Goal: Task Accomplishment & Management: Manage account settings

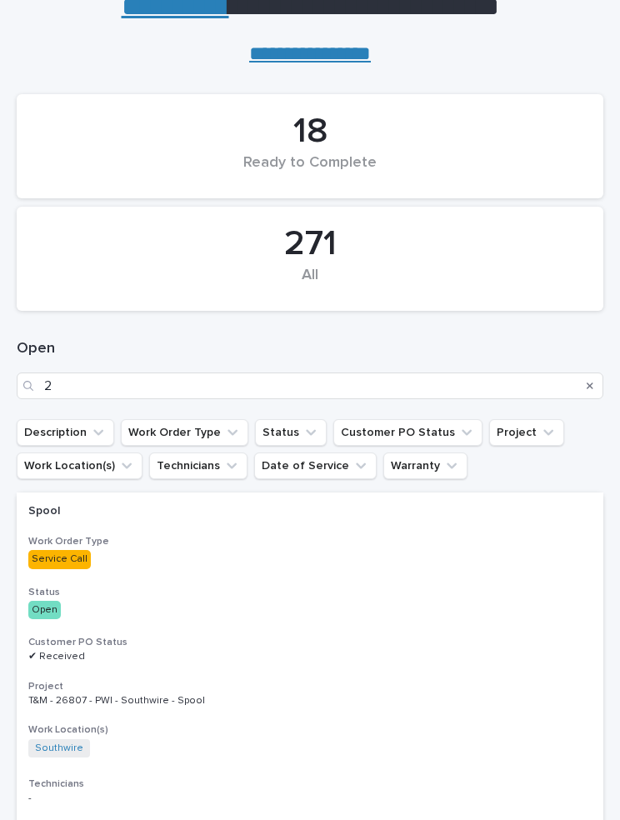
scroll to position [104, 0]
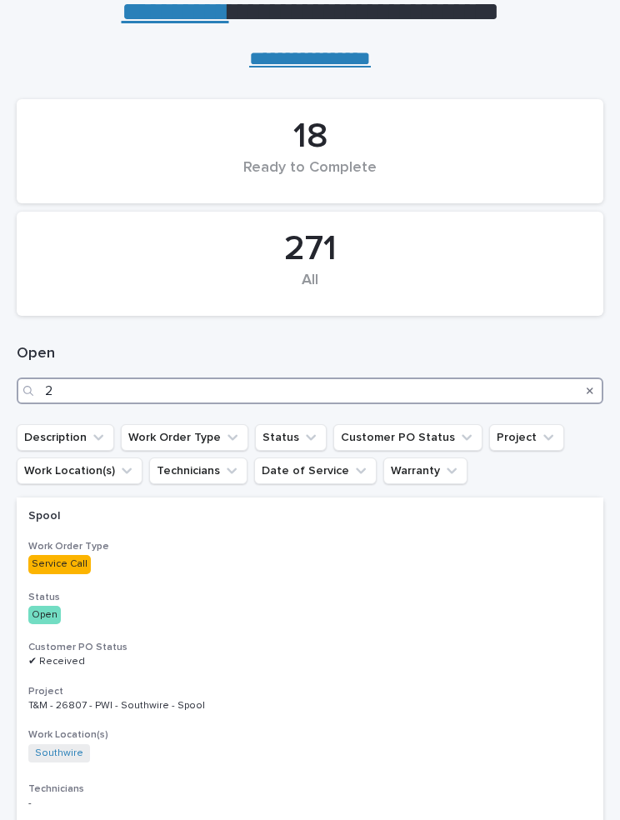
click at [290, 378] on input "2" at bounding box center [310, 390] width 587 height 27
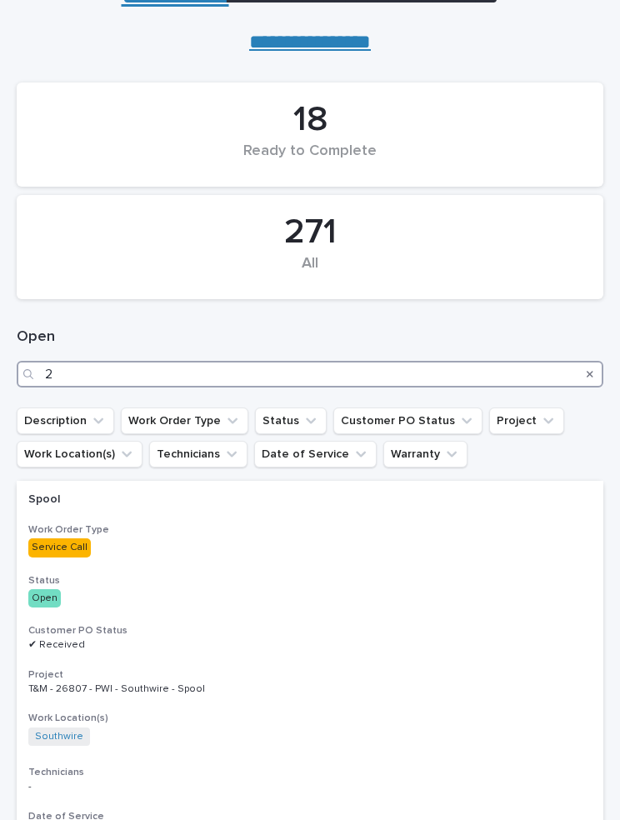
scroll to position [128, 0]
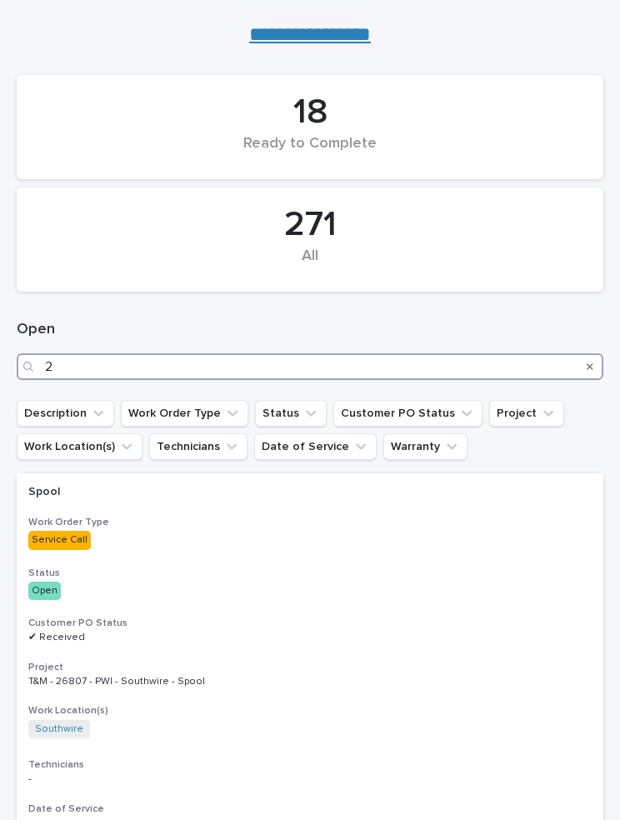
click at [320, 357] on input "2" at bounding box center [310, 366] width 587 height 27
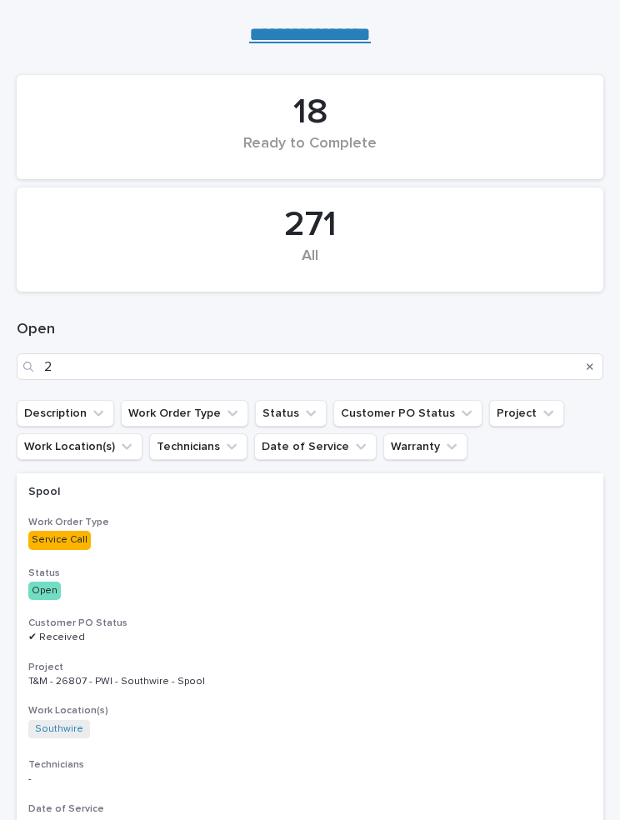
click at [592, 357] on button "Search" at bounding box center [590, 366] width 7 height 27
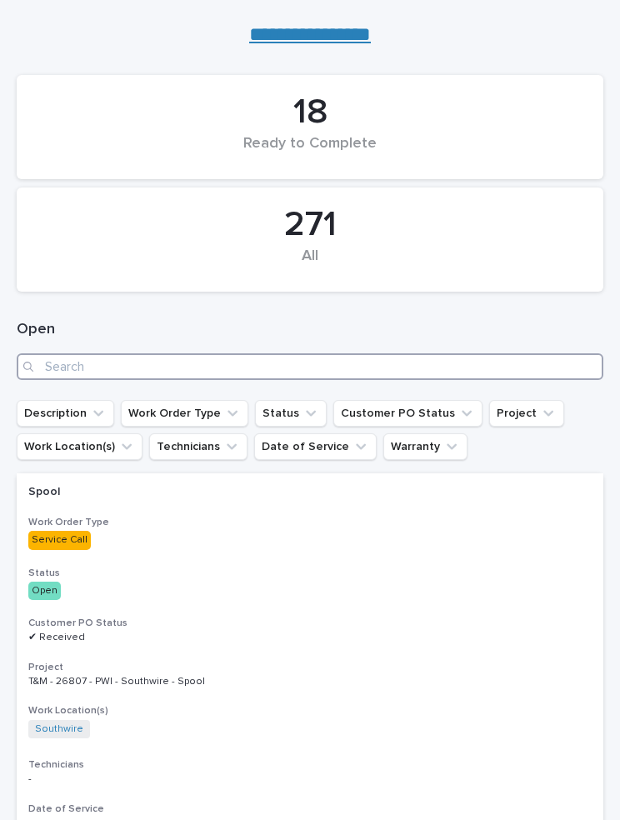
click at [306, 361] on input "Search" at bounding box center [310, 366] width 587 height 27
type input "Southwire"
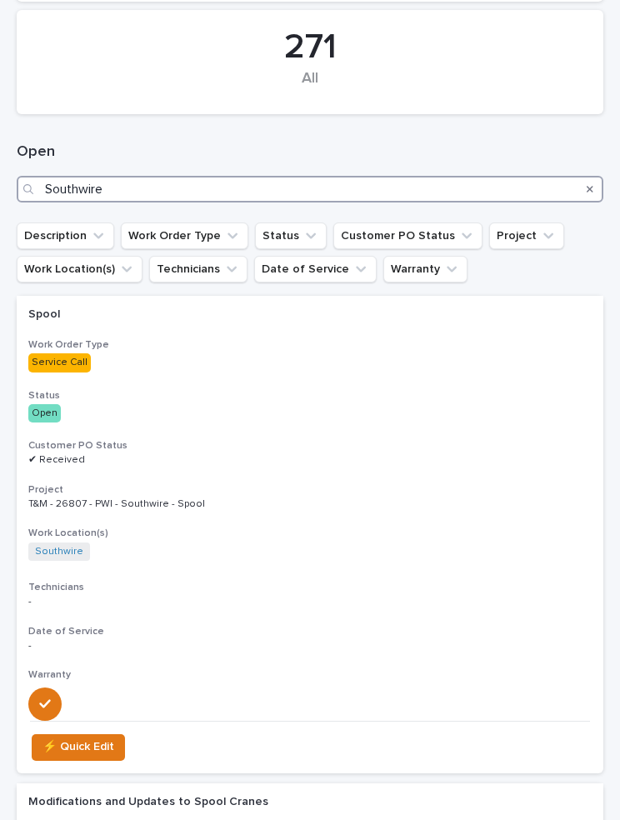
scroll to position [329, 0]
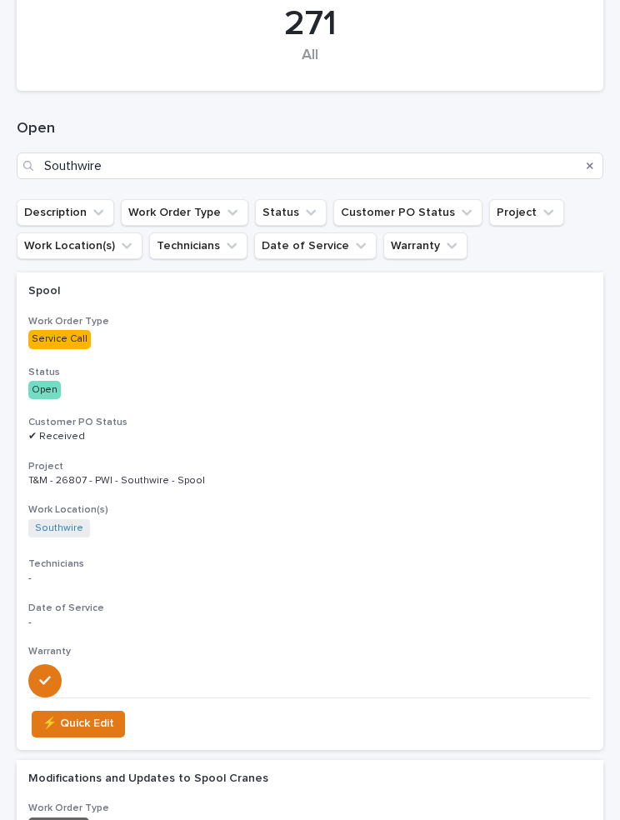
click at [215, 327] on div "Service Call" at bounding box center [174, 338] width 292 height 22
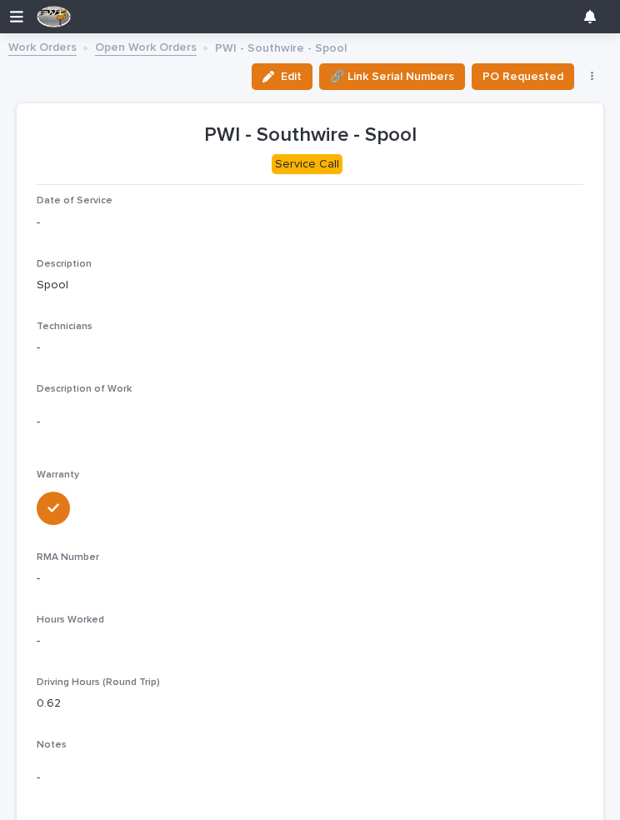
click at [302, 66] on button "Edit" at bounding box center [282, 76] width 61 height 27
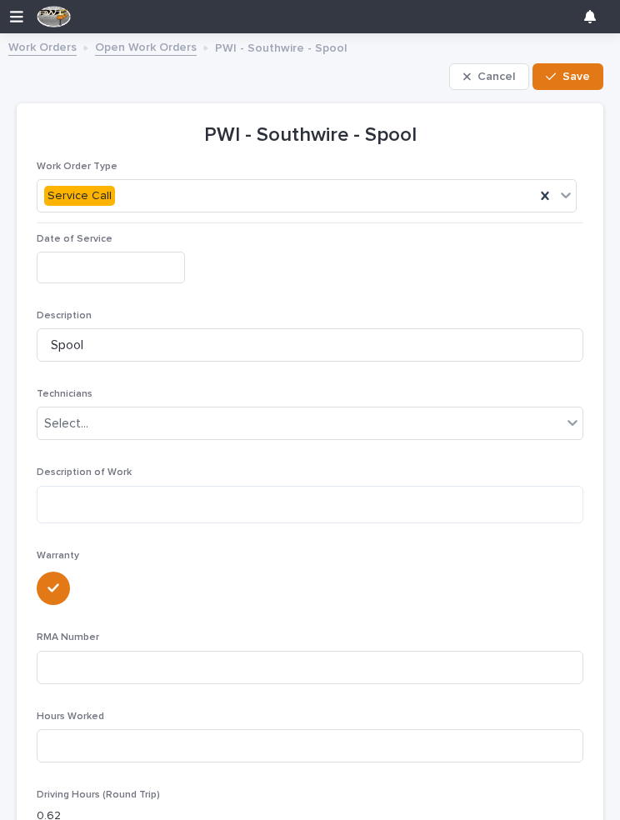
click at [486, 65] on button "Cancel" at bounding box center [489, 76] width 80 height 27
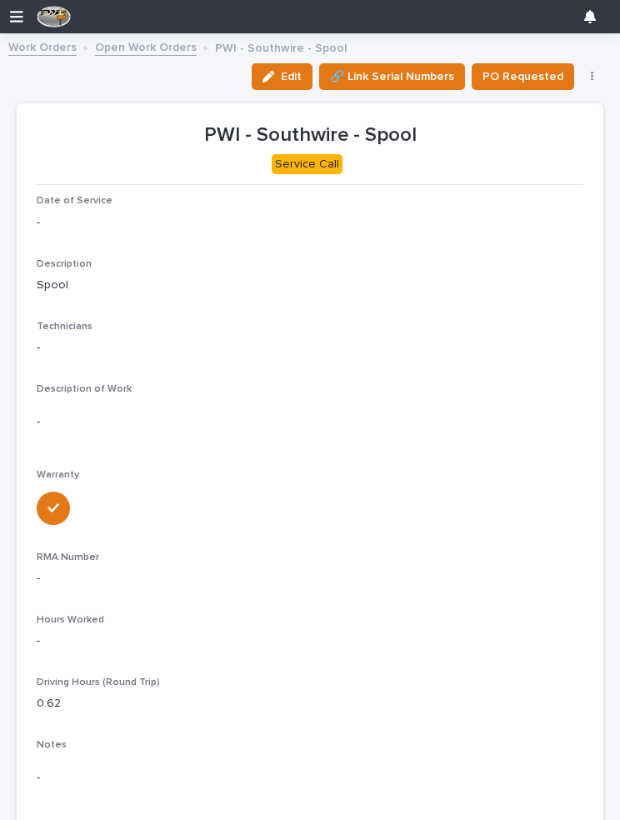
click at [160, 47] on link "Open Work Orders" at bounding box center [146, 46] width 102 height 19
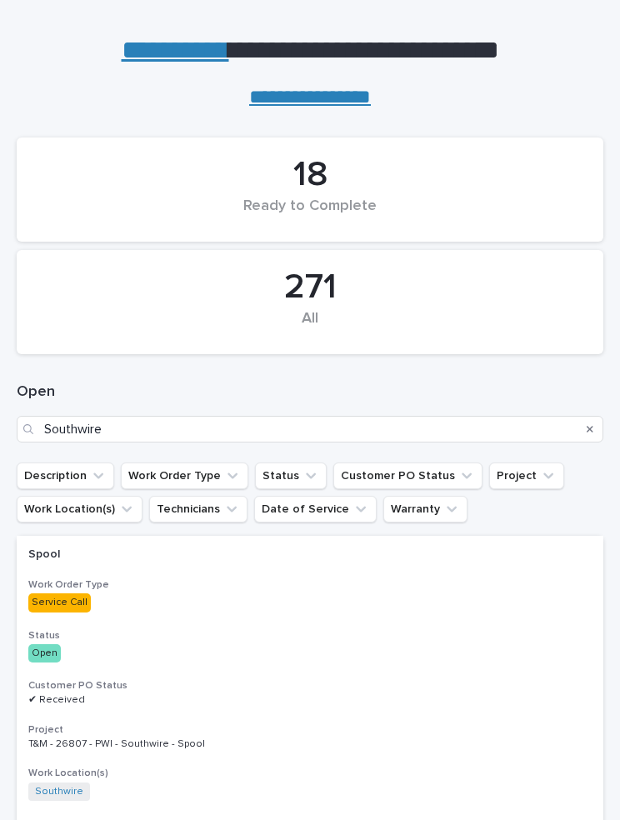
scroll to position [65, 0]
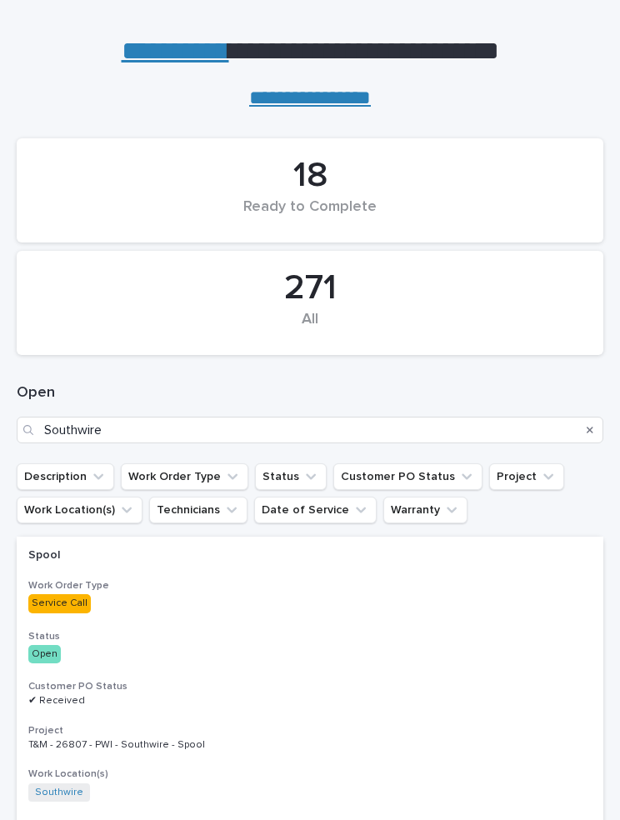
click at [62, 548] on p "Spool" at bounding box center [174, 555] width 292 height 14
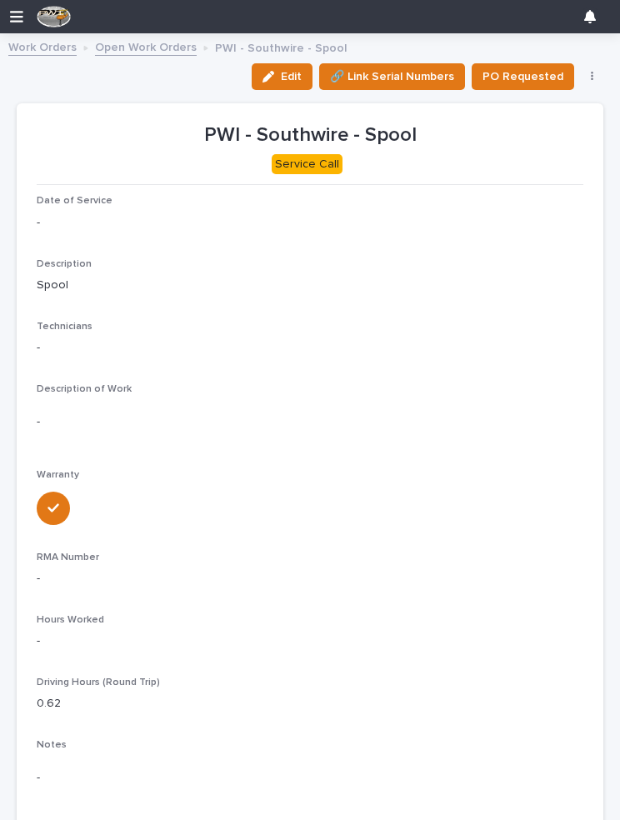
scroll to position [0, 7]
click at [281, 72] on div "button" at bounding box center [271, 77] width 18 height 12
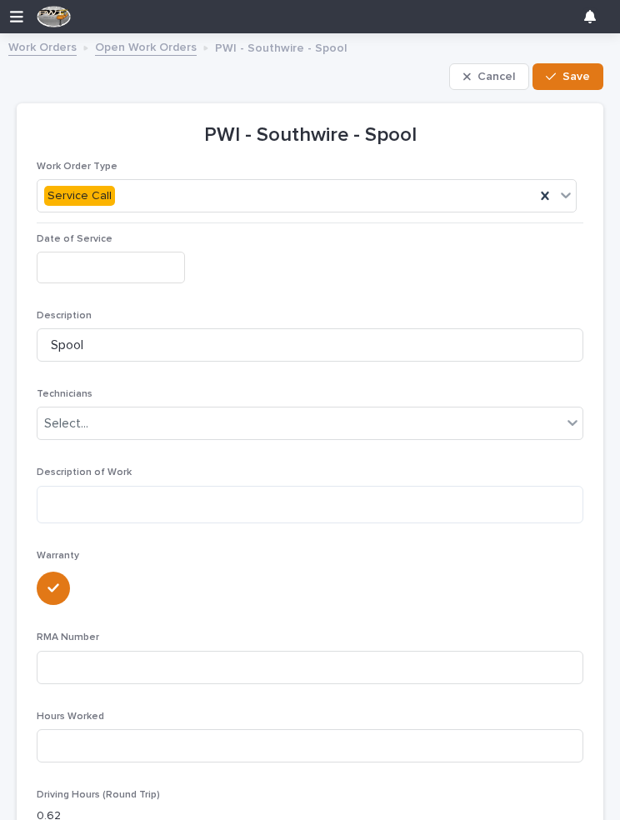
click at [112, 261] on input "text" at bounding box center [111, 267] width 148 height 31
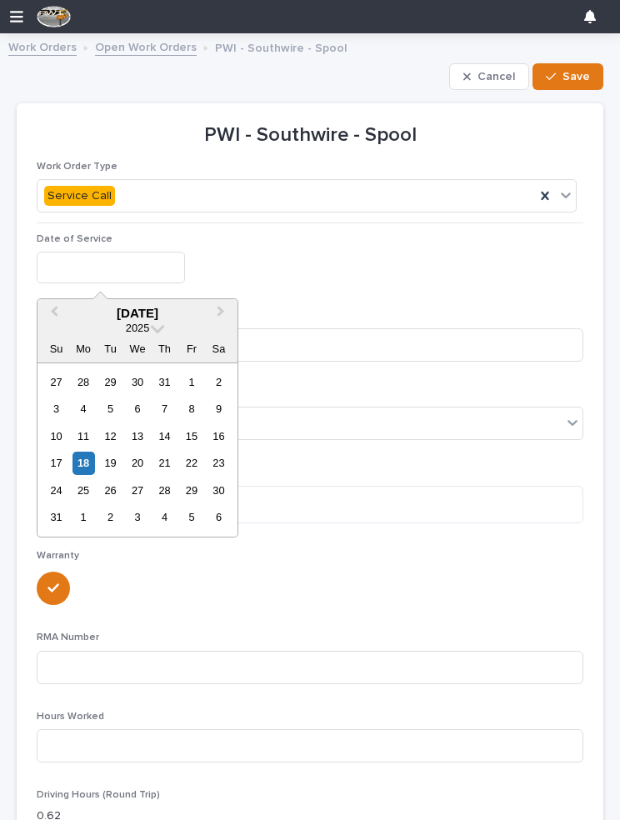
click at [74, 458] on div "18" at bounding box center [83, 463] width 22 height 22
type input "**********"
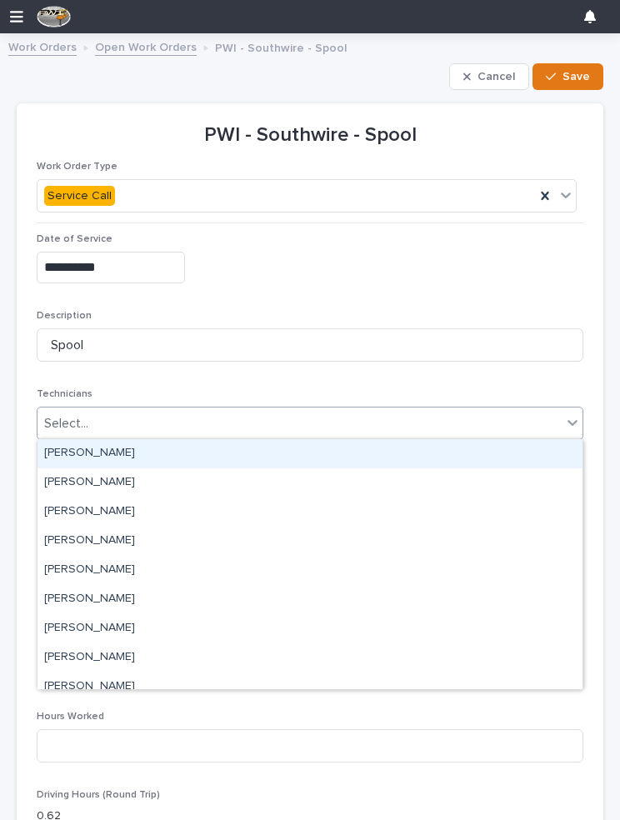
click at [174, 452] on div "[PERSON_NAME]" at bounding box center [309, 453] width 545 height 29
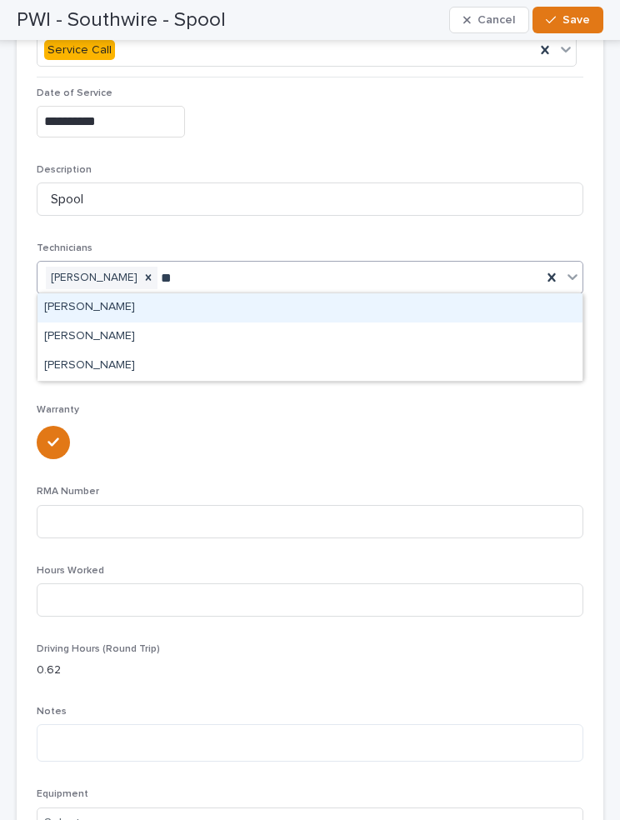
scroll to position [0, 0]
click at [77, 362] on div "[PERSON_NAME]" at bounding box center [309, 366] width 545 height 29
type input "**"
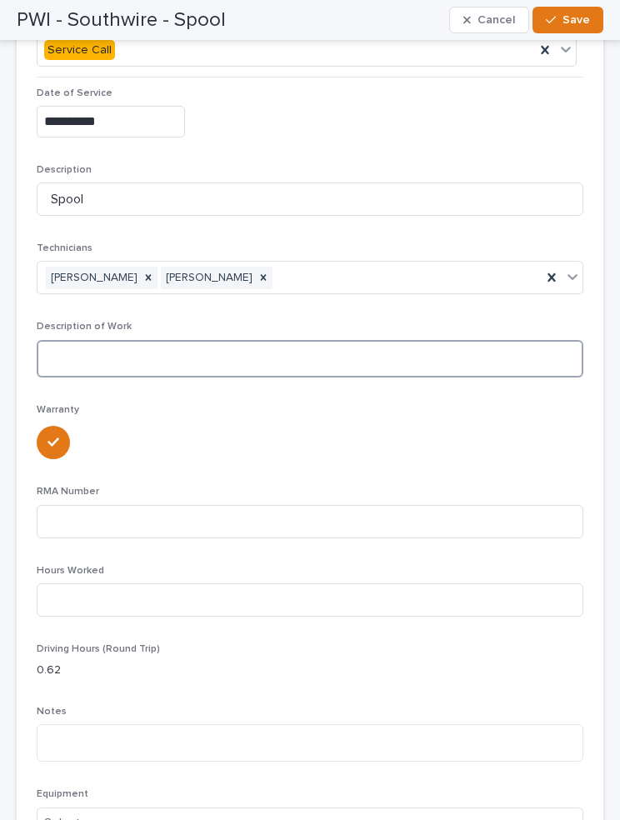
click at [375, 359] on textarea at bounding box center [310, 358] width 547 height 37
click at [279, 353] on textarea "**********" at bounding box center [310, 358] width 547 height 37
click at [278, 352] on textarea "**********" at bounding box center [310, 358] width 547 height 37
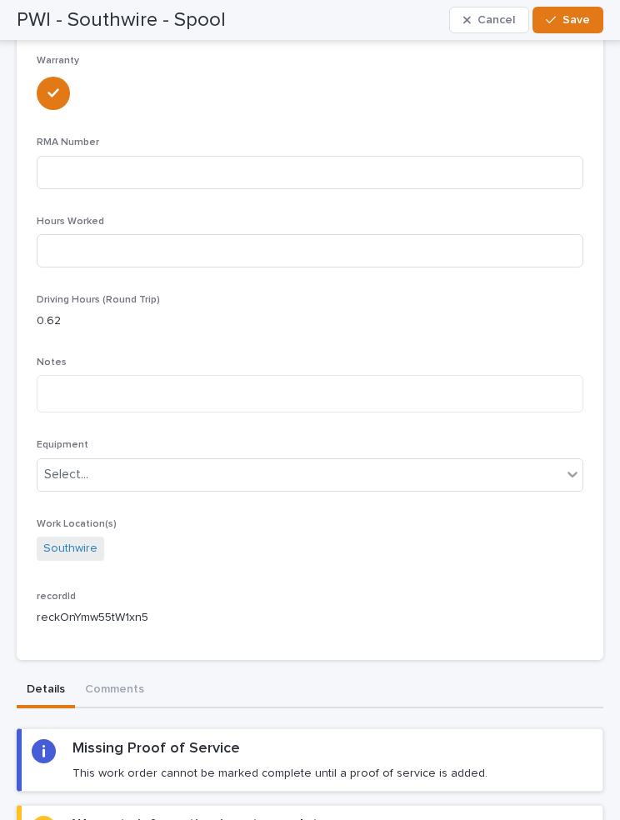
scroll to position [551, 0]
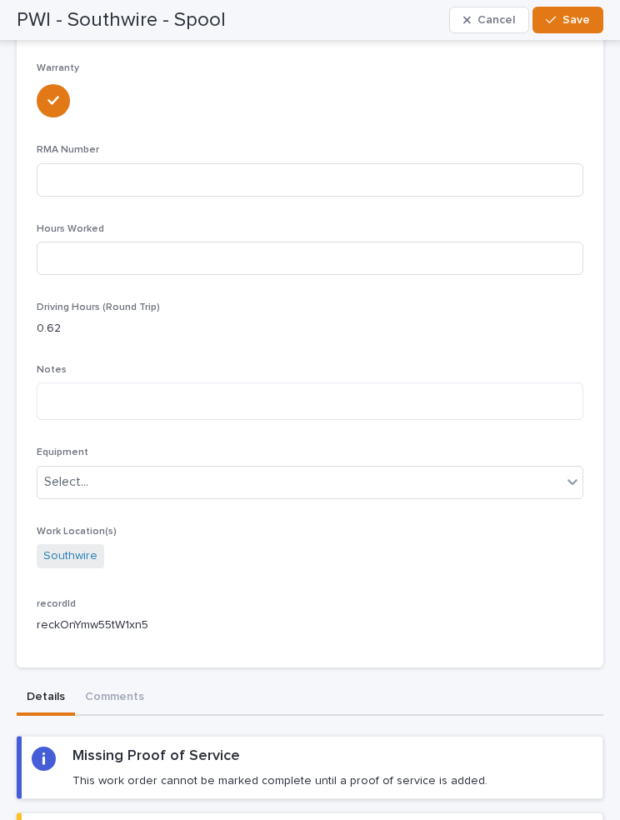
type textarea "**********"
click at [161, 248] on input at bounding box center [310, 258] width 547 height 33
type input "4"
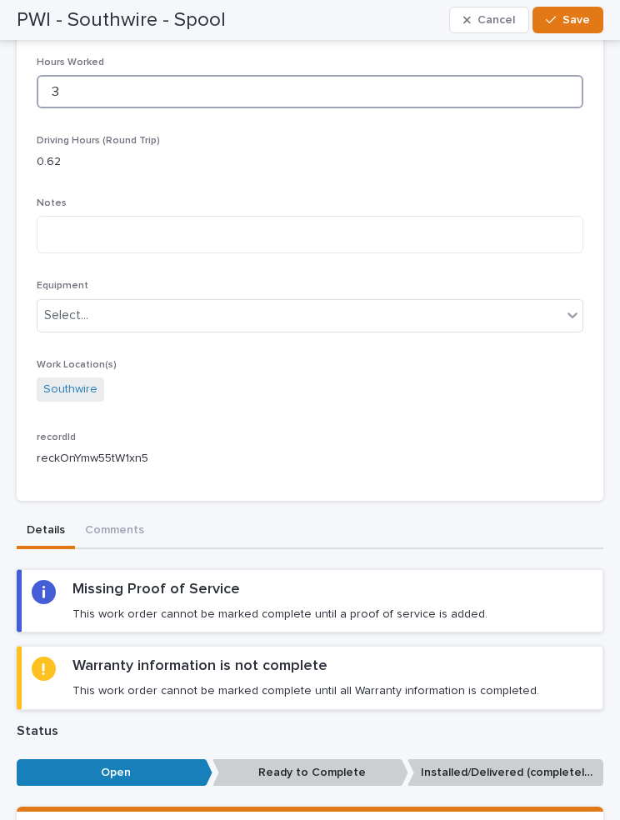
scroll to position [724, 0]
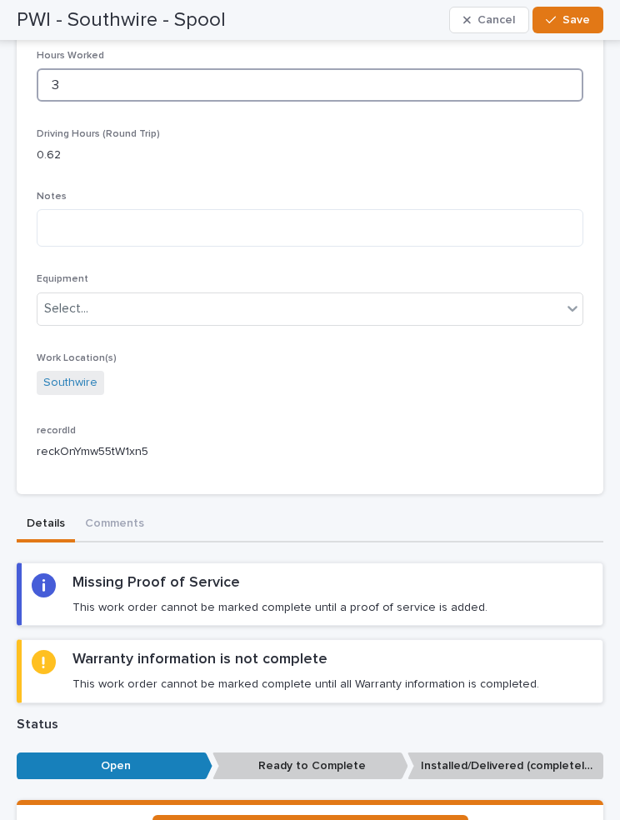
type input "3"
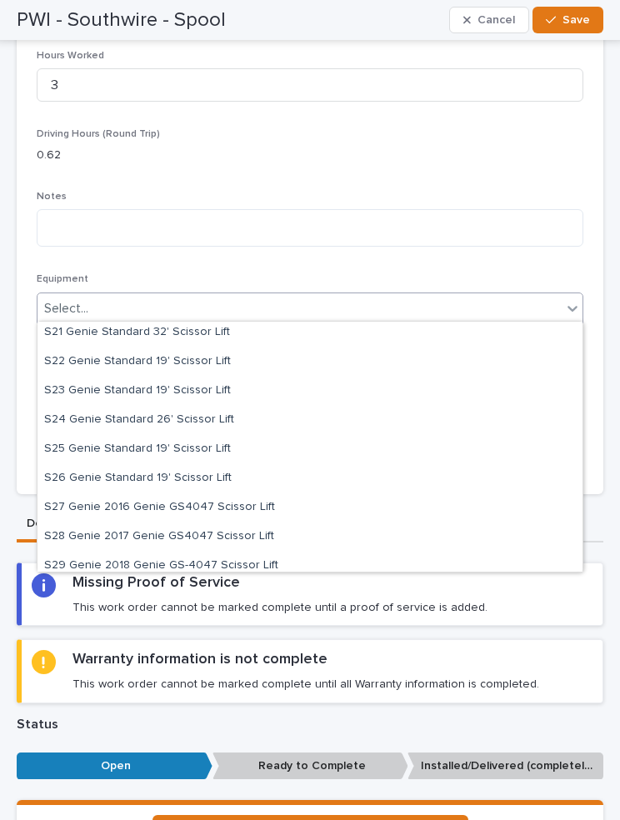
scroll to position [2601, 0]
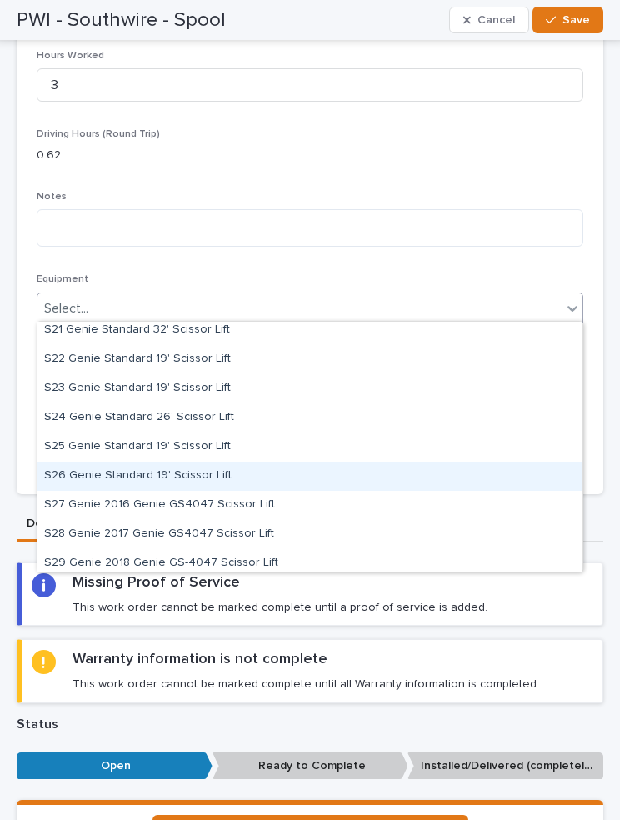
click at [218, 472] on div "S26 Genie Standard 19' Scissor Lift" at bounding box center [309, 476] width 545 height 29
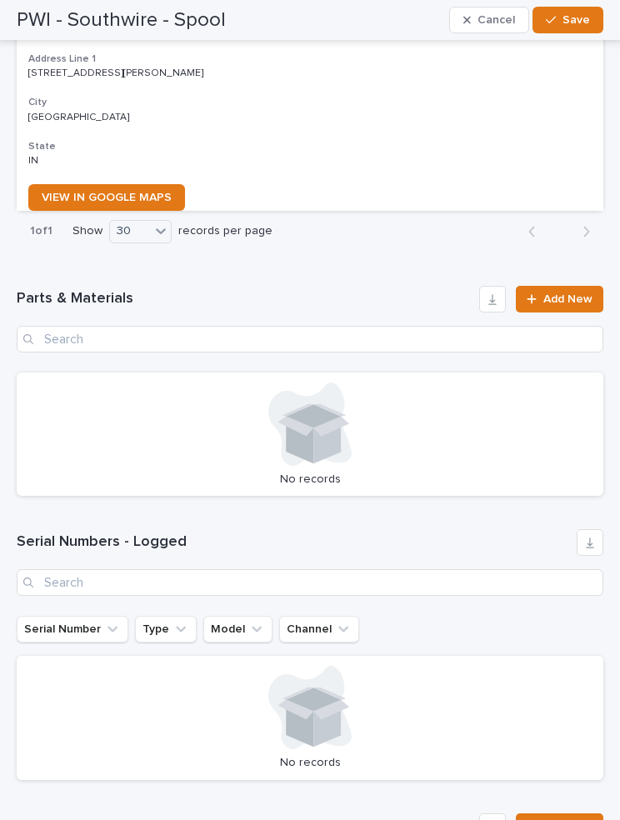
scroll to position [3204, 0]
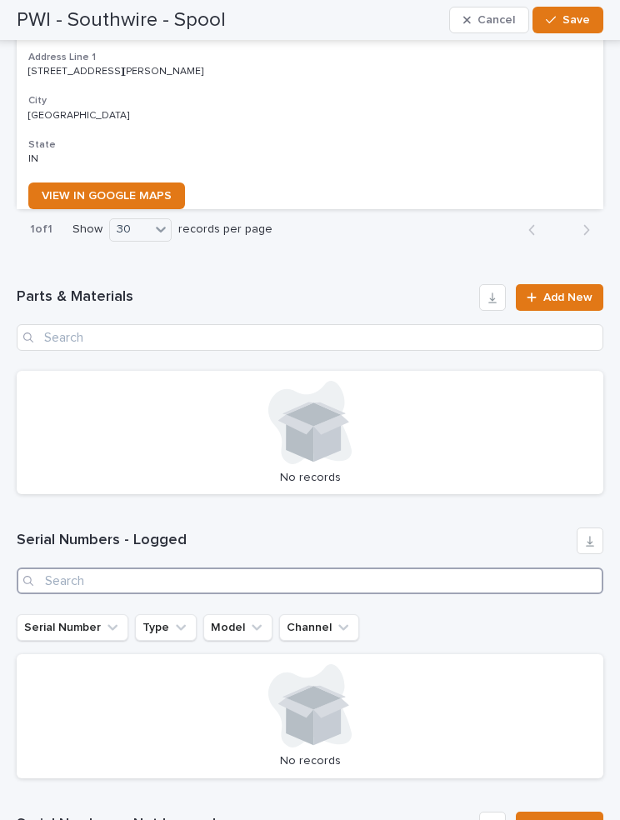
click at [142, 567] on input "Search" at bounding box center [310, 580] width 587 height 27
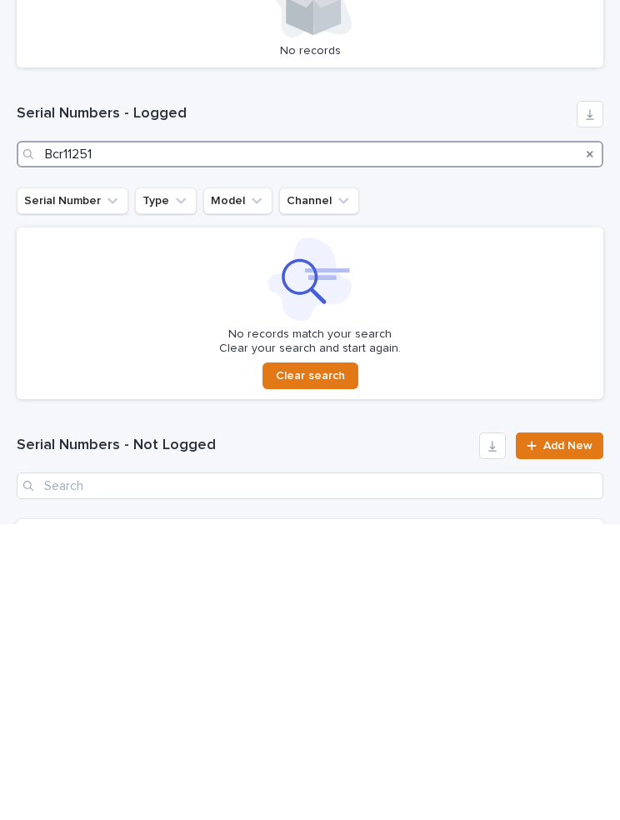
scroll to position [3339, 0]
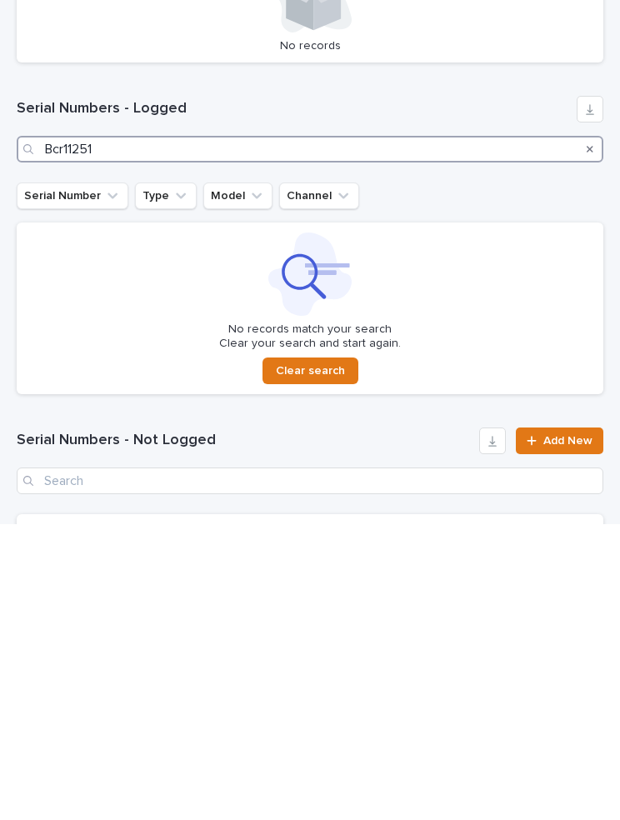
type input "Bcr11251"
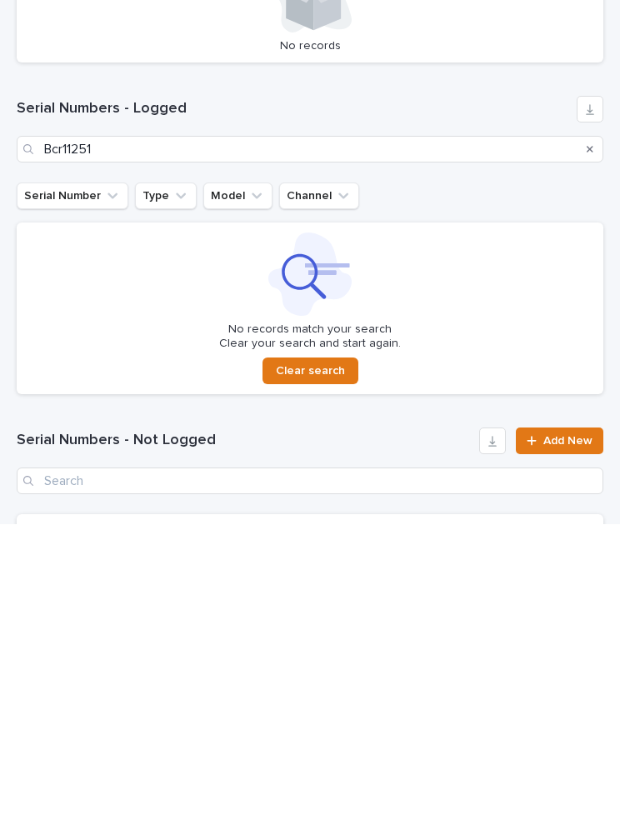
click at [561, 731] on span "Add New" at bounding box center [567, 737] width 49 height 12
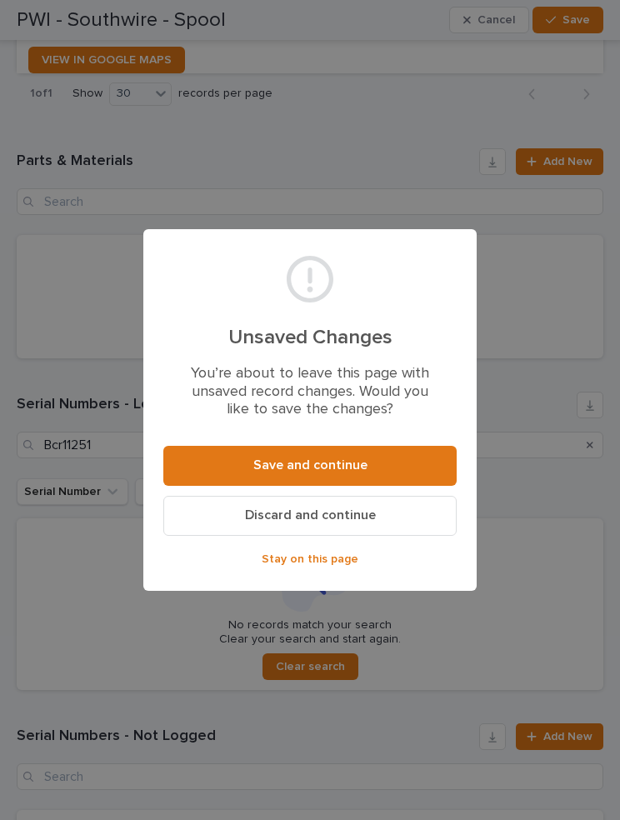
click at [389, 513] on button "Discard and continue" at bounding box center [309, 516] width 293 height 40
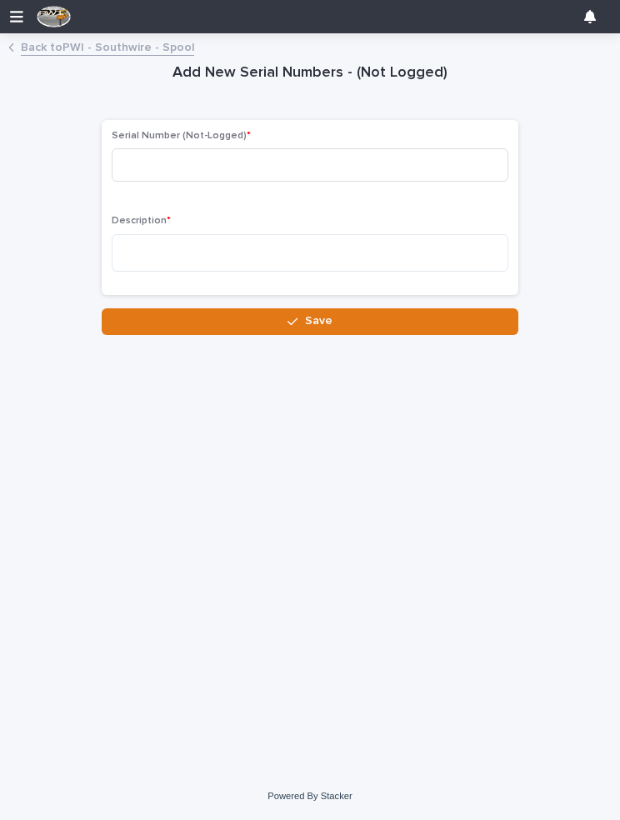
scroll to position [60, 0]
click at [61, 47] on link "Back to PWI - Southwire - Spool" at bounding box center [107, 46] width 173 height 19
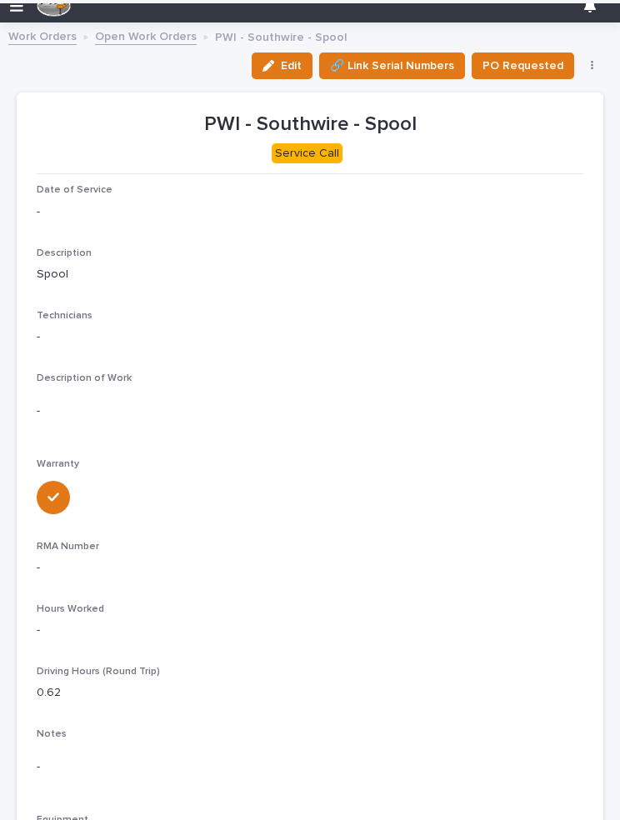
scroll to position [9, 0]
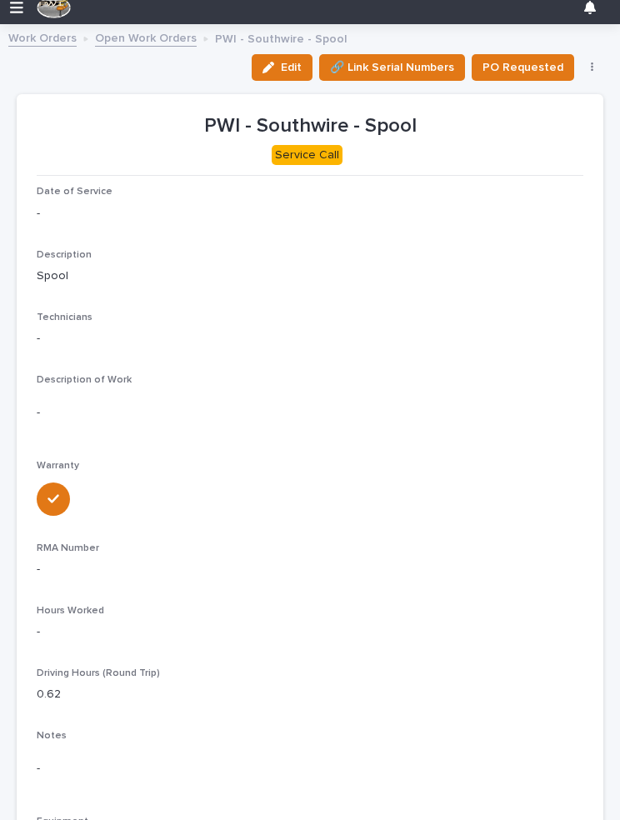
click at [290, 58] on button "Edit" at bounding box center [282, 67] width 61 height 27
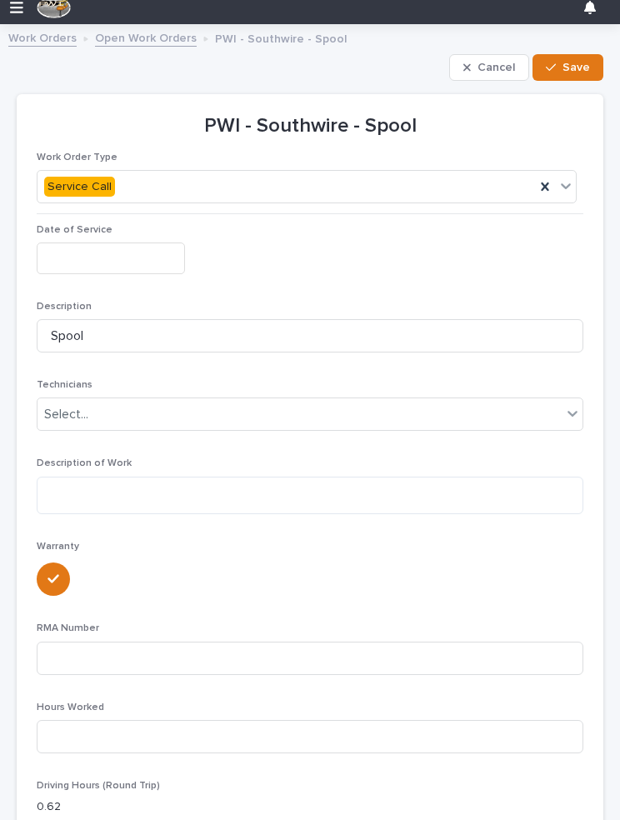
click at [118, 256] on input "text" at bounding box center [111, 257] width 148 height 31
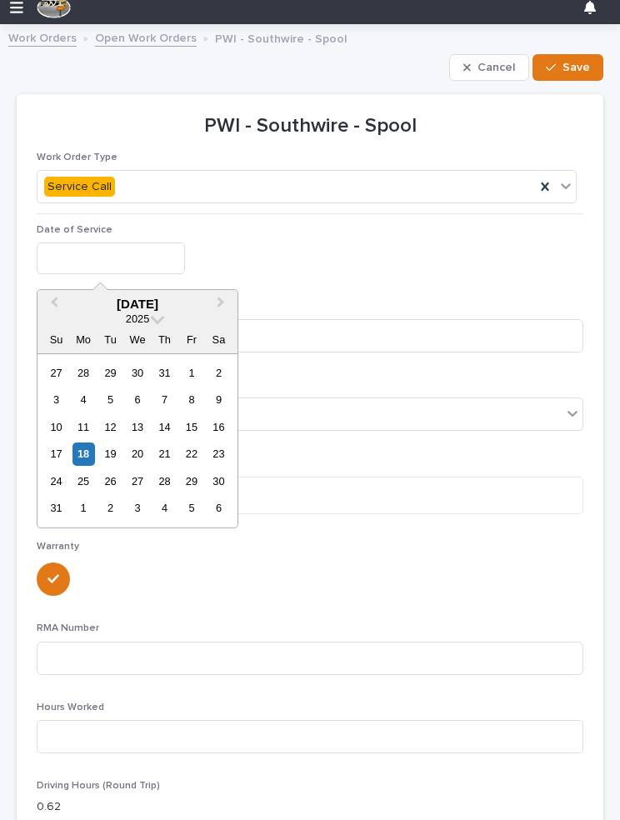
click at [94, 445] on div "18" at bounding box center [83, 453] width 22 height 22
type input "**********"
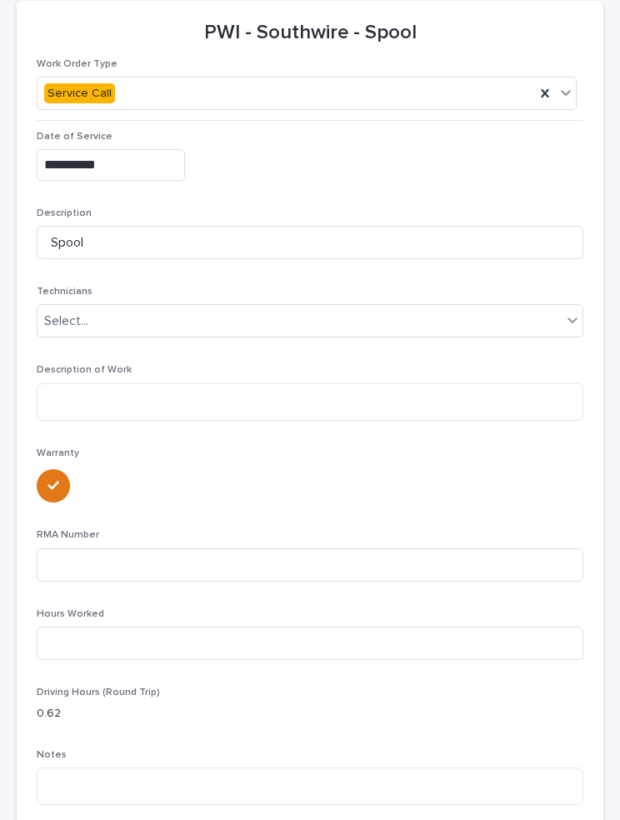
scroll to position [139, 0]
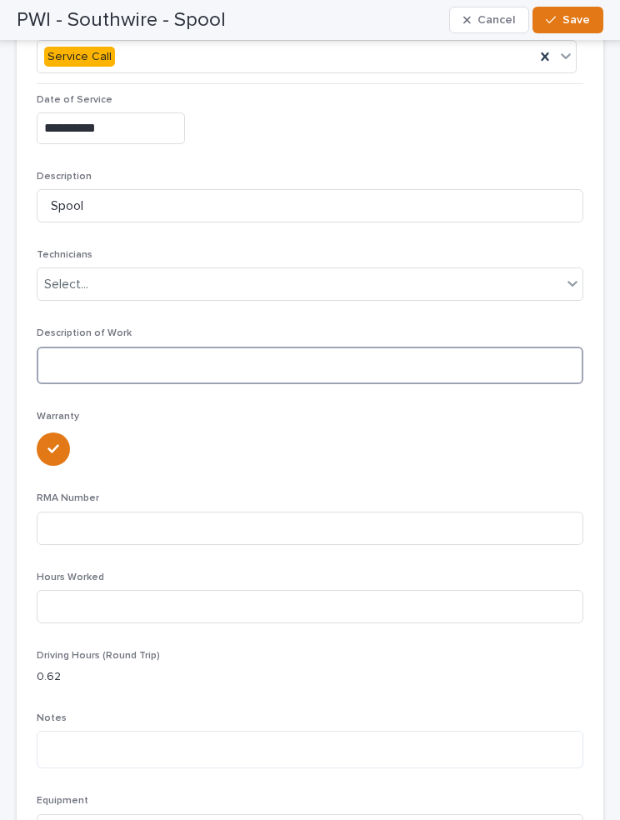
click at [233, 362] on textarea at bounding box center [310, 365] width 547 height 37
